Goal: Task Accomplishment & Management: Use online tool/utility

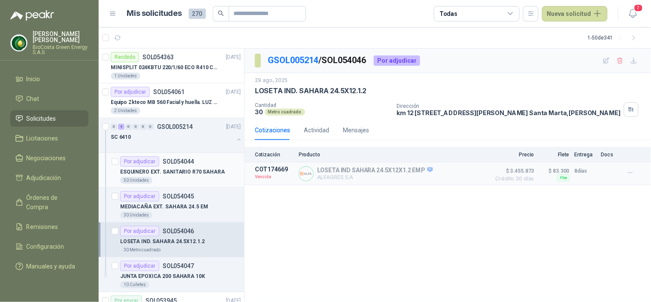
click at [193, 179] on div "50 Unidades" at bounding box center [180, 180] width 121 height 7
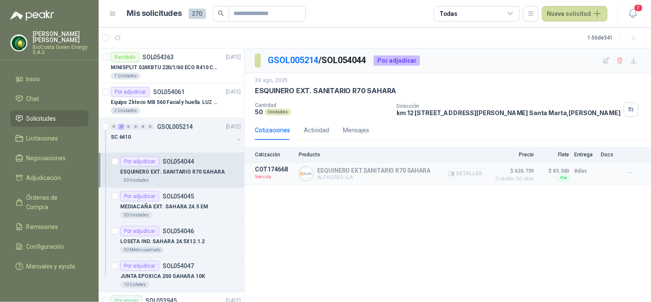
click at [466, 176] on button "Detalles" at bounding box center [466, 174] width 40 height 12
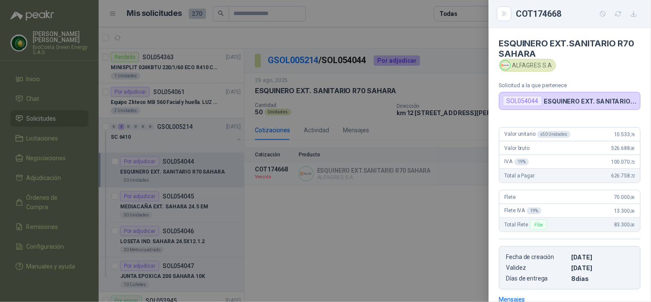
scroll to position [126, 0]
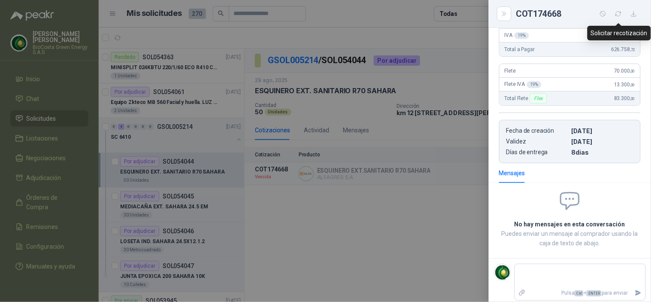
click at [621, 11] on icon "button" at bounding box center [619, 13] width 6 height 5
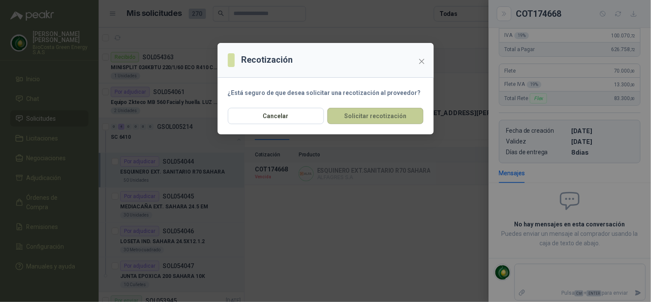
click at [383, 122] on button "Solicitar recotización" at bounding box center [375, 116] width 96 height 16
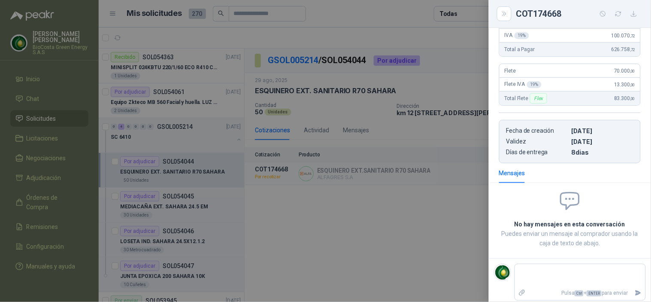
click at [186, 196] on div at bounding box center [325, 151] width 651 height 302
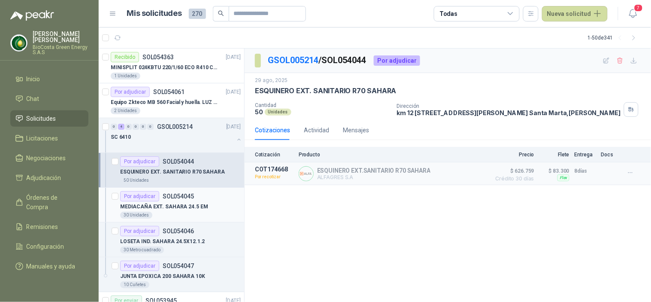
click at [186, 196] on p "SOL054045" at bounding box center [178, 196] width 31 height 6
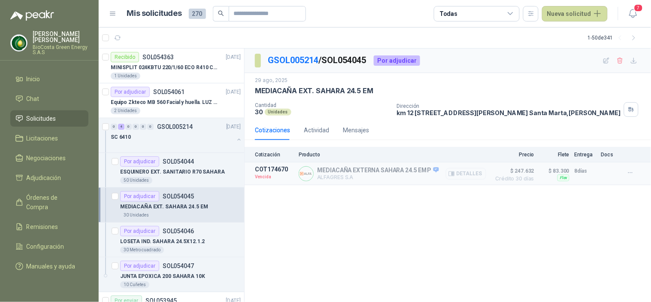
click at [470, 173] on button "Detalles" at bounding box center [466, 174] width 40 height 12
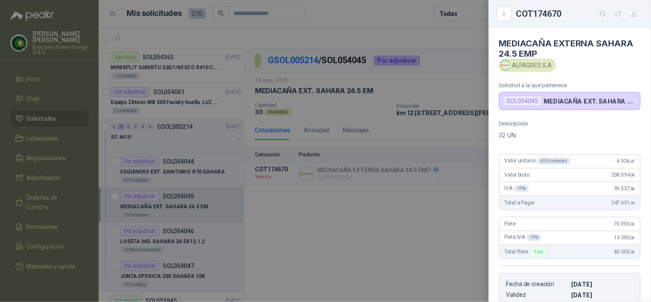
scroll to position [153, 0]
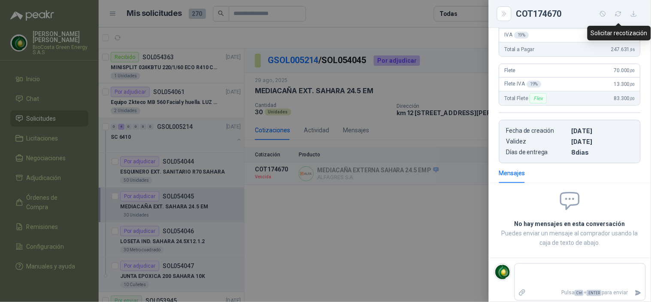
click at [615, 13] on icon "button" at bounding box center [618, 13] width 7 height 7
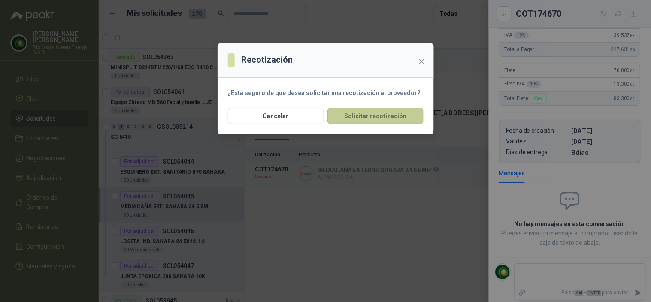
click at [361, 115] on button "Solicitar recotización" at bounding box center [375, 116] width 96 height 16
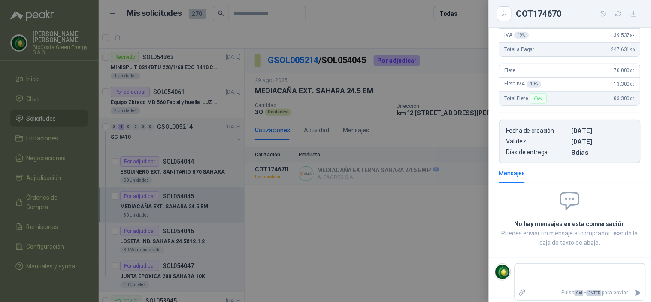
click at [193, 238] on div at bounding box center [325, 151] width 651 height 302
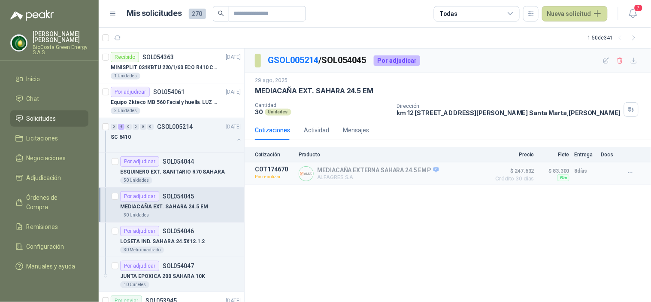
click at [193, 238] on p "LOSETA IND. SAHARA 24.5X12.1.2" at bounding box center [162, 241] width 85 height 8
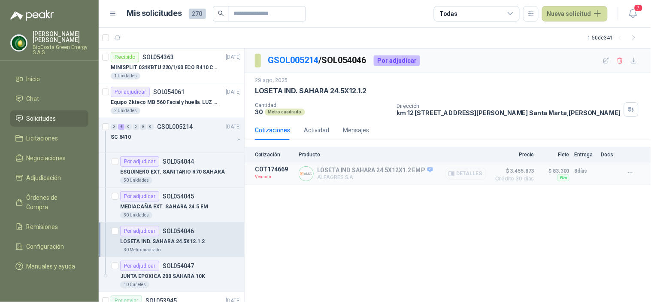
click at [475, 173] on button "Detalles" at bounding box center [466, 174] width 40 height 12
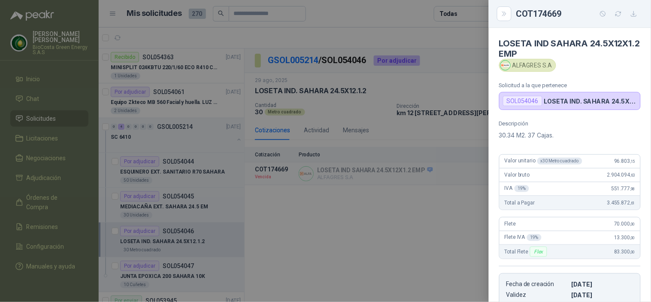
scroll to position [153, 0]
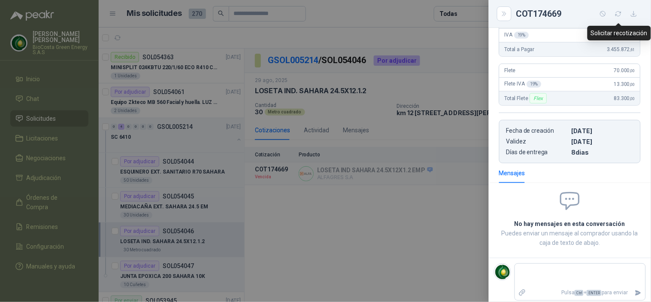
click at [615, 13] on icon "button" at bounding box center [618, 13] width 7 height 7
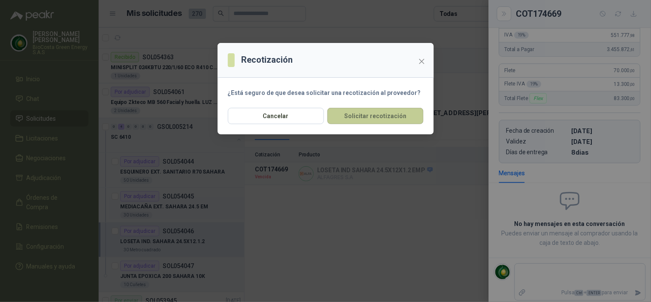
click at [384, 118] on button "Solicitar recotización" at bounding box center [375, 116] width 96 height 16
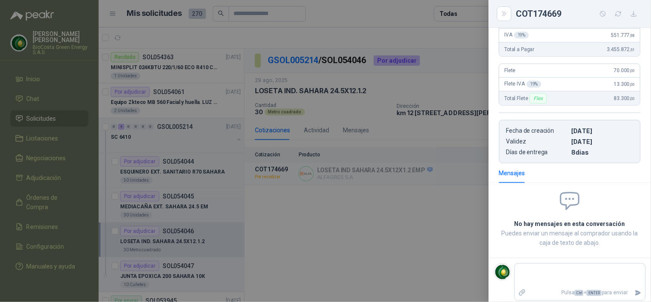
click at [186, 278] on div at bounding box center [325, 151] width 651 height 302
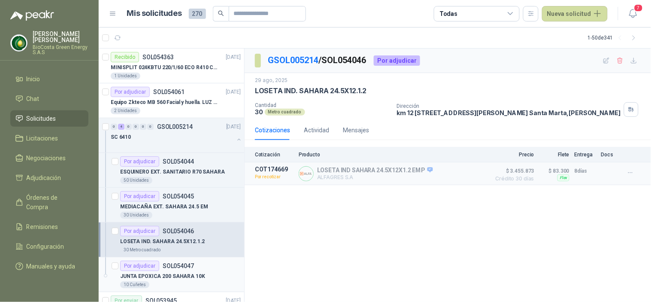
click at [191, 269] on div "Por adjudicar SOL054047" at bounding box center [157, 265] width 74 height 10
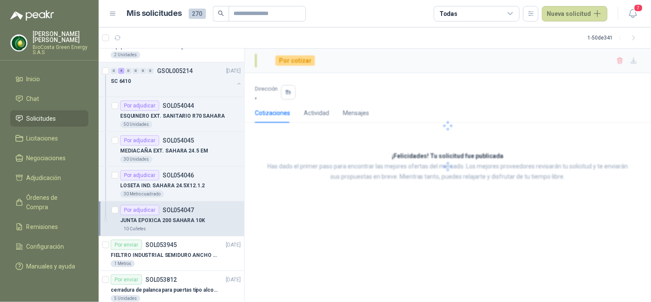
scroll to position [57, 0]
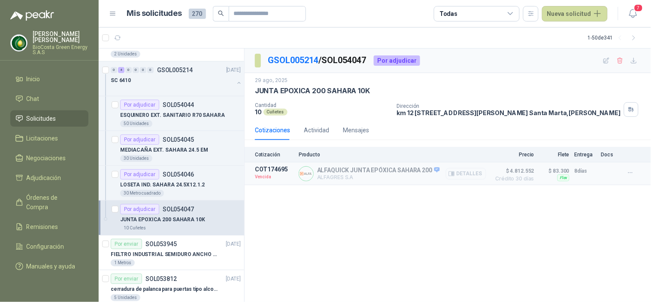
click at [455, 170] on icon "button" at bounding box center [451, 173] width 6 height 6
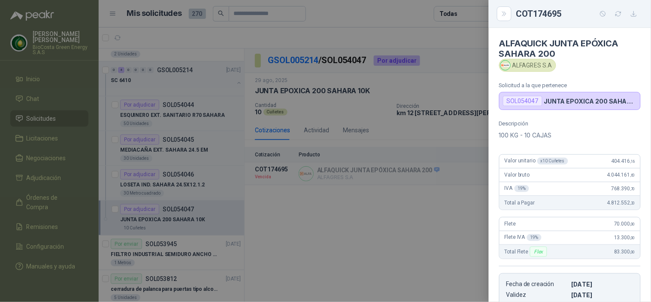
scroll to position [153, 0]
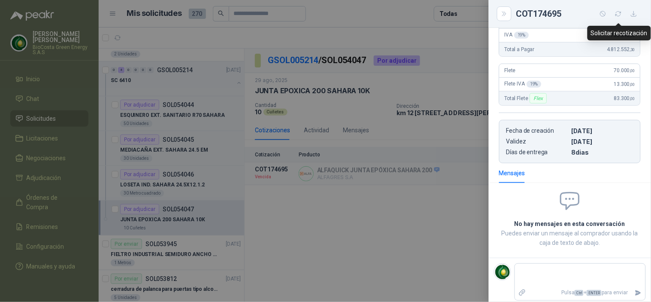
click at [614, 14] on button "button" at bounding box center [618, 14] width 14 height 14
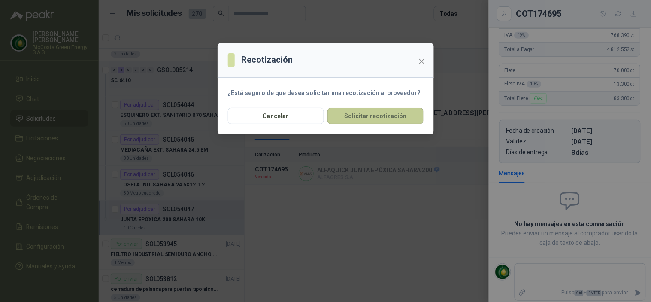
click at [388, 124] on button "Solicitar recotización" at bounding box center [375, 116] width 96 height 16
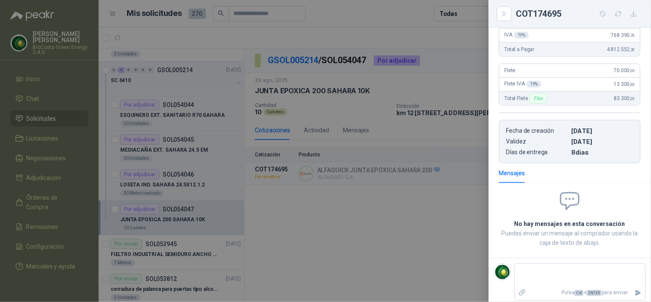
click at [134, 263] on div at bounding box center [325, 151] width 651 height 302
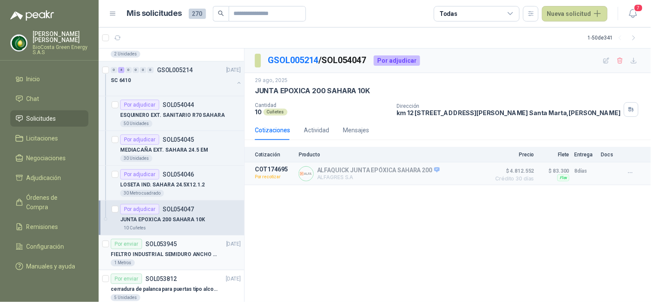
click at [148, 256] on p "FIELTRO INDUSTRIAL SEMIDURO ANCHO 25 MM" at bounding box center [164, 254] width 107 height 8
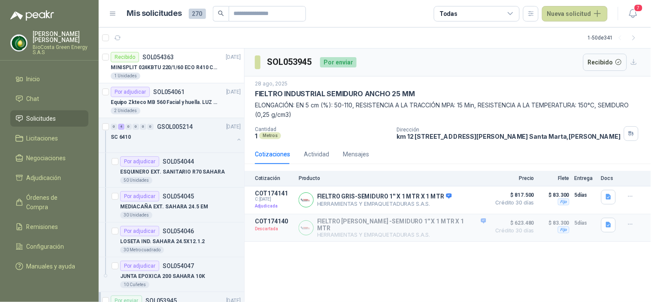
click at [180, 111] on div "2 Unidades" at bounding box center [176, 110] width 130 height 7
